Goal: Task Accomplishment & Management: Manage account settings

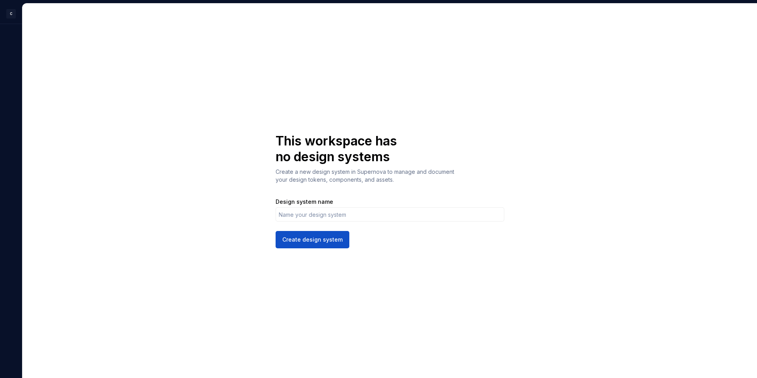
click at [281, 142] on h1 "This workspace has no design systems" at bounding box center [343, 149] width 137 height 32
click at [12, 14] on html "C G This workspace has no design systems Create a new design system in Supernov…" at bounding box center [378, 189] width 757 height 378
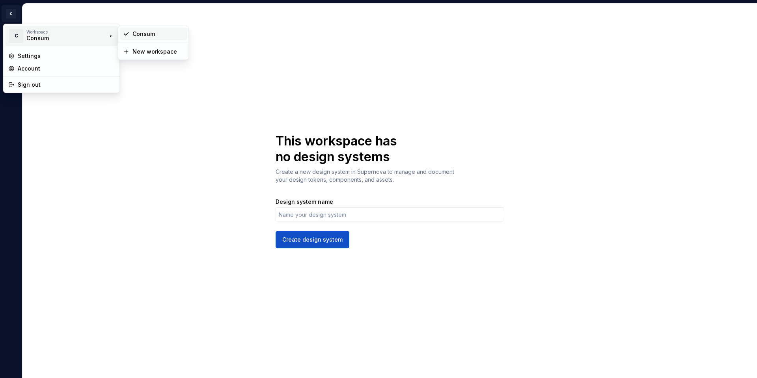
click at [143, 33] on div "Consum" at bounding box center [157, 34] width 51 height 8
click at [14, 15] on html "C G This workspace has no design systems Create a new design system in Supernov…" at bounding box center [378, 189] width 757 height 378
click at [34, 71] on div "Account" at bounding box center [66, 69] width 97 height 8
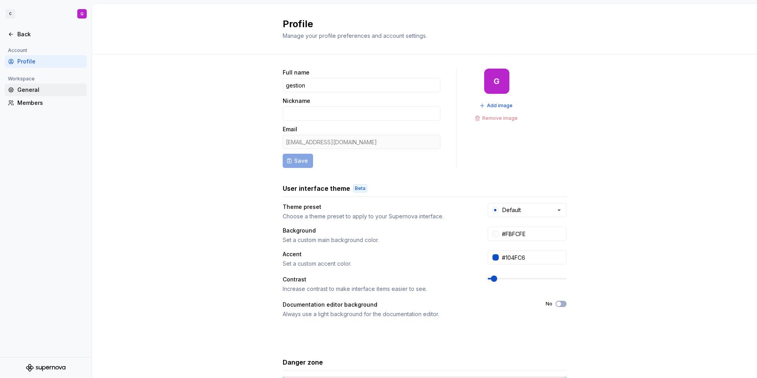
click at [32, 89] on div "General" at bounding box center [50, 90] width 66 height 8
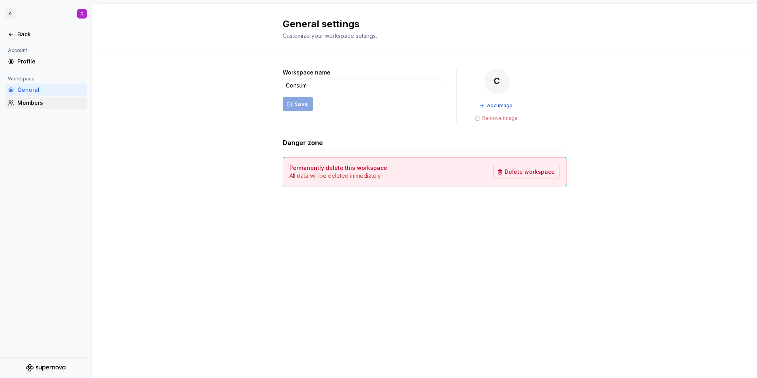
click at [32, 107] on div "Members" at bounding box center [50, 103] width 66 height 8
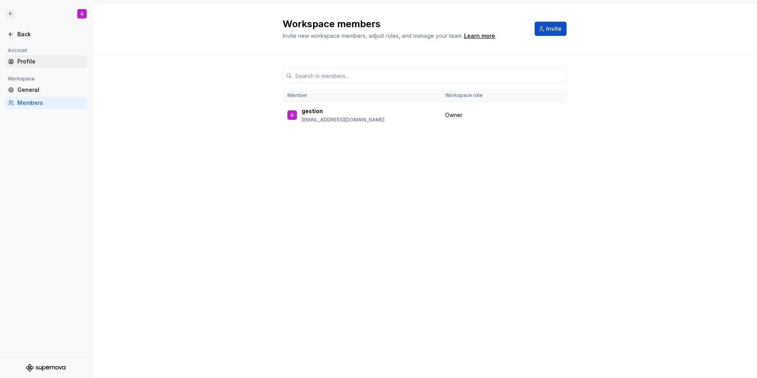
click at [24, 66] on div "Profile" at bounding box center [46, 61] width 82 height 13
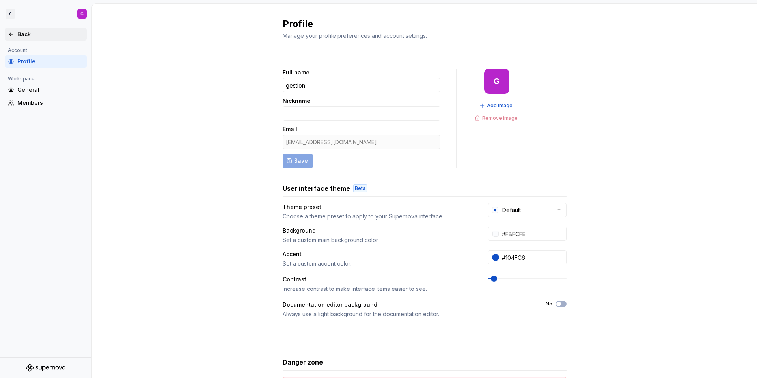
click at [9, 30] on div "Back" at bounding box center [46, 34] width 76 height 8
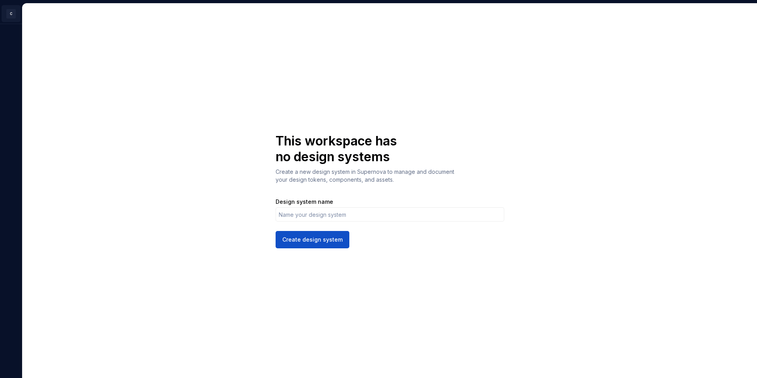
click at [9, 15] on html "C G This workspace has no design systems Create a new design system in Supernov…" at bounding box center [378, 189] width 757 height 378
click at [35, 56] on div "Settings" at bounding box center [66, 56] width 97 height 8
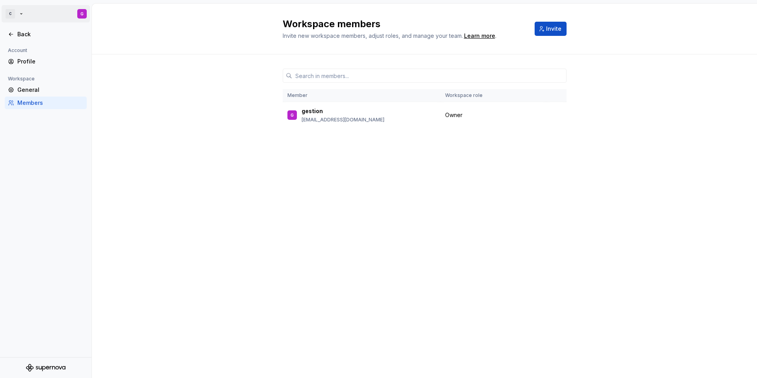
click at [11, 12] on html "C G Back Account Profile Workspace General Members Workspace members Invite new…" at bounding box center [378, 189] width 757 height 378
click at [84, 11] on html "C G Back Account Profile Workspace General Members Workspace members Invite new…" at bounding box center [378, 189] width 757 height 378
click at [14, 15] on html "C G Back Account Profile Workspace General Members Workspace members Invite new…" at bounding box center [378, 189] width 757 height 378
click at [146, 34] on div "Consum" at bounding box center [157, 34] width 51 height 8
click at [45, 370] on icon "Supernova Logo" at bounding box center [45, 368] width 39 height 8
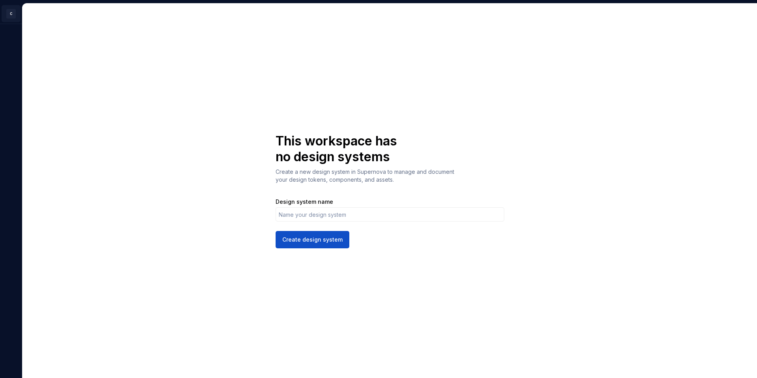
click at [12, 14] on html "C G This workspace has no design systems Create a new design system in Supernov…" at bounding box center [378, 189] width 757 height 378
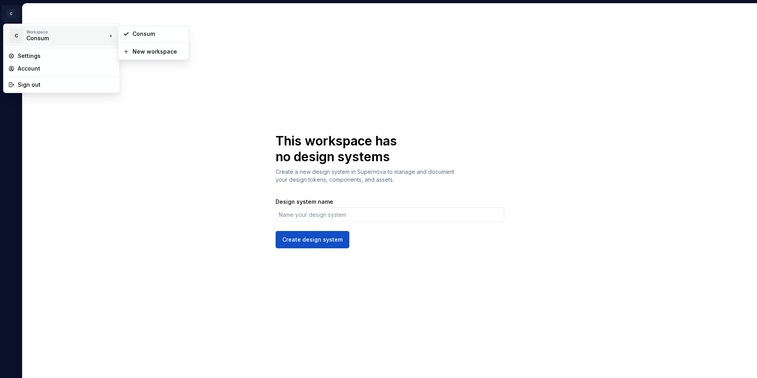
click at [24, 34] on div "C Workspace Consum" at bounding box center [57, 36] width 99 height 20
click at [34, 68] on div "Account" at bounding box center [66, 69] width 97 height 8
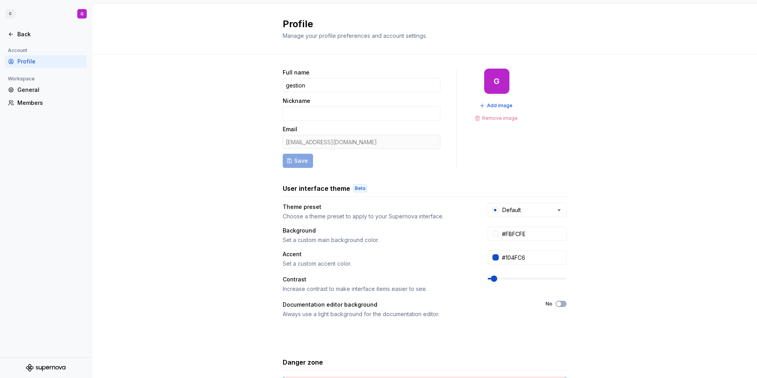
click at [201, 201] on div "Full name gestion Nickname Email [EMAIL_ADDRESS][DOMAIN_NAME] Save G Add image …" at bounding box center [424, 252] width 665 height 397
click at [32, 89] on div "General" at bounding box center [50, 90] width 66 height 8
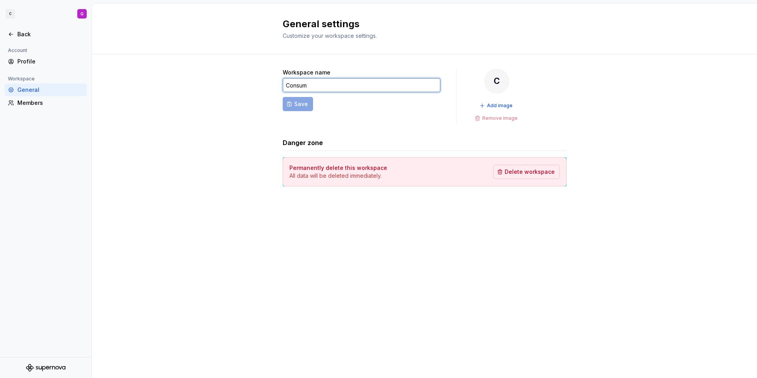
click at [354, 91] on input "Consum" at bounding box center [362, 85] width 158 height 14
click at [28, 106] on div "Members" at bounding box center [50, 103] width 66 height 8
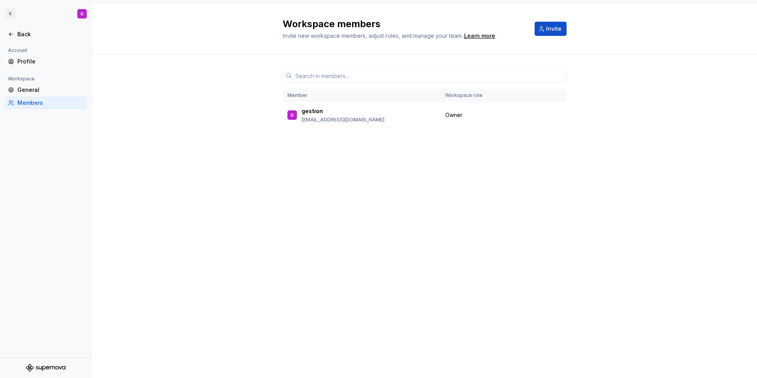
click at [179, 219] on div "Workspace members Invite new workspace members, adjust roles, and manage your t…" at bounding box center [424, 191] width 665 height 374
click at [201, 263] on div "Workspace members Invite new workspace members, adjust roles, and manage your t…" at bounding box center [424, 191] width 665 height 374
click at [19, 36] on div "Back" at bounding box center [50, 34] width 66 height 8
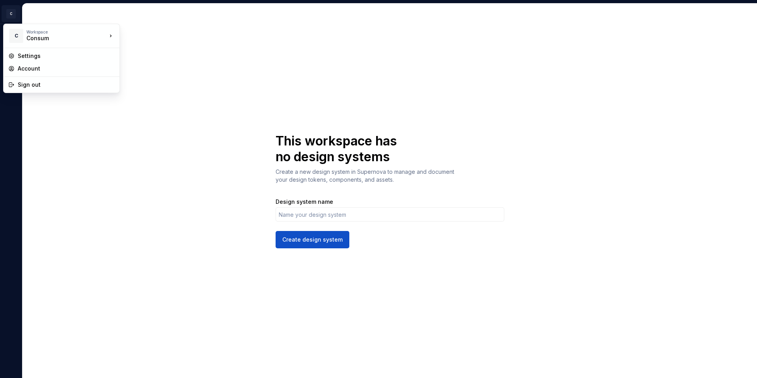
click at [11, 14] on html "C G This workspace has no design systems Create a new design system in Supernov…" at bounding box center [378, 189] width 757 height 378
click at [195, 248] on html "C G This workspace has no design systems Create a new design system in Supernov…" at bounding box center [378, 189] width 757 height 378
